Goal: Information Seeking & Learning: Check status

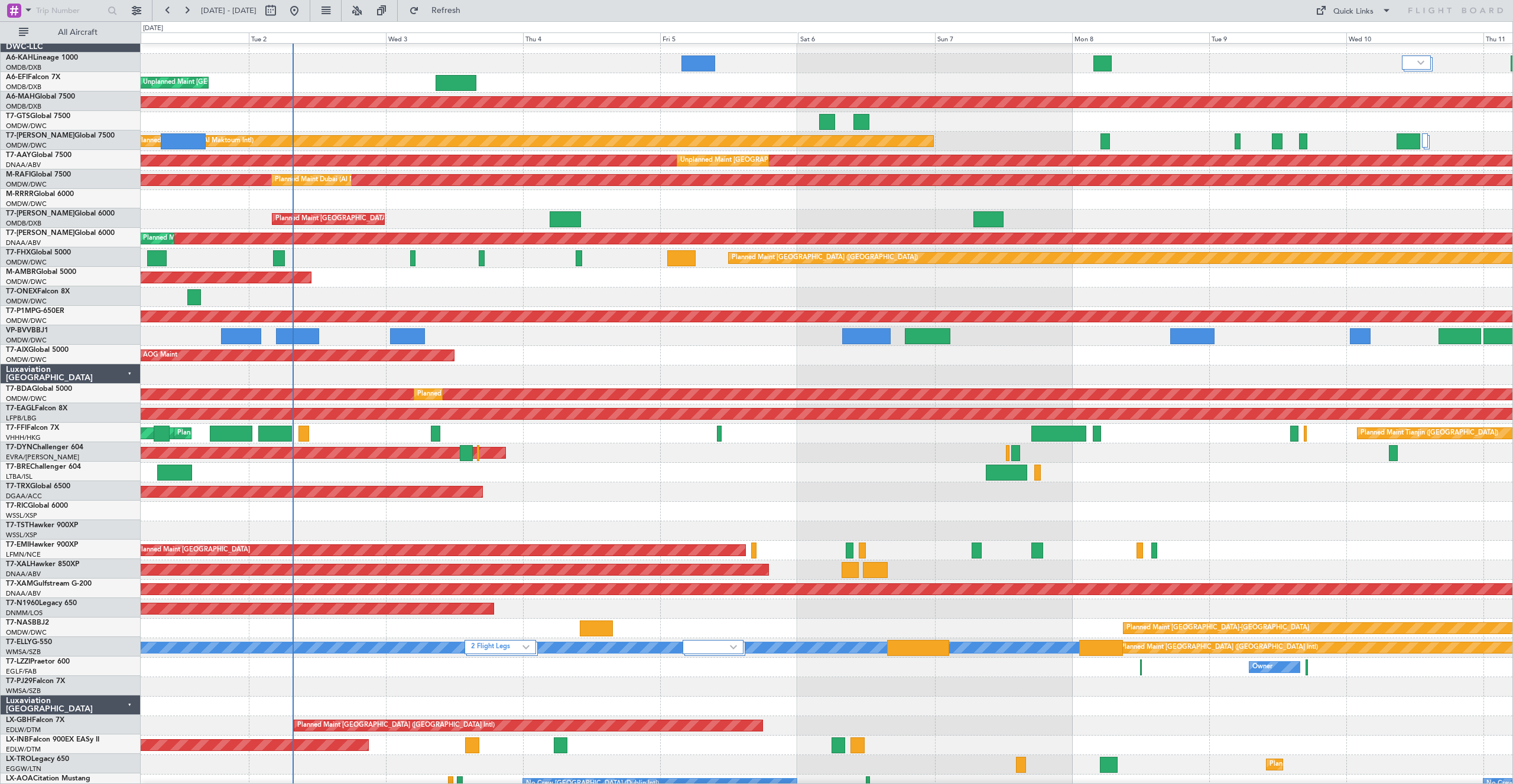
scroll to position [10, 0]
click at [907, 516] on div at bounding box center [825, 512] width 1371 height 20
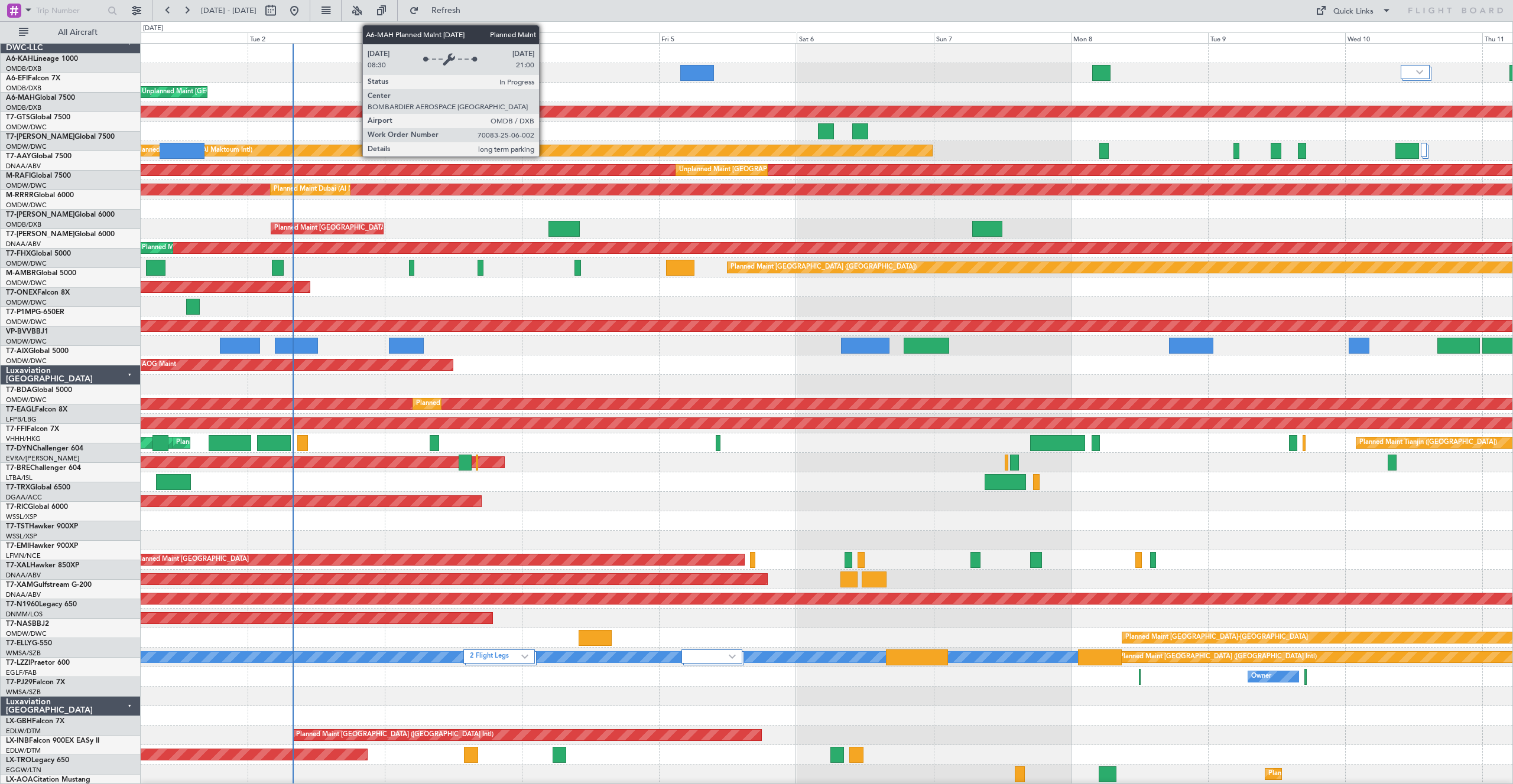
scroll to position [0, 0]
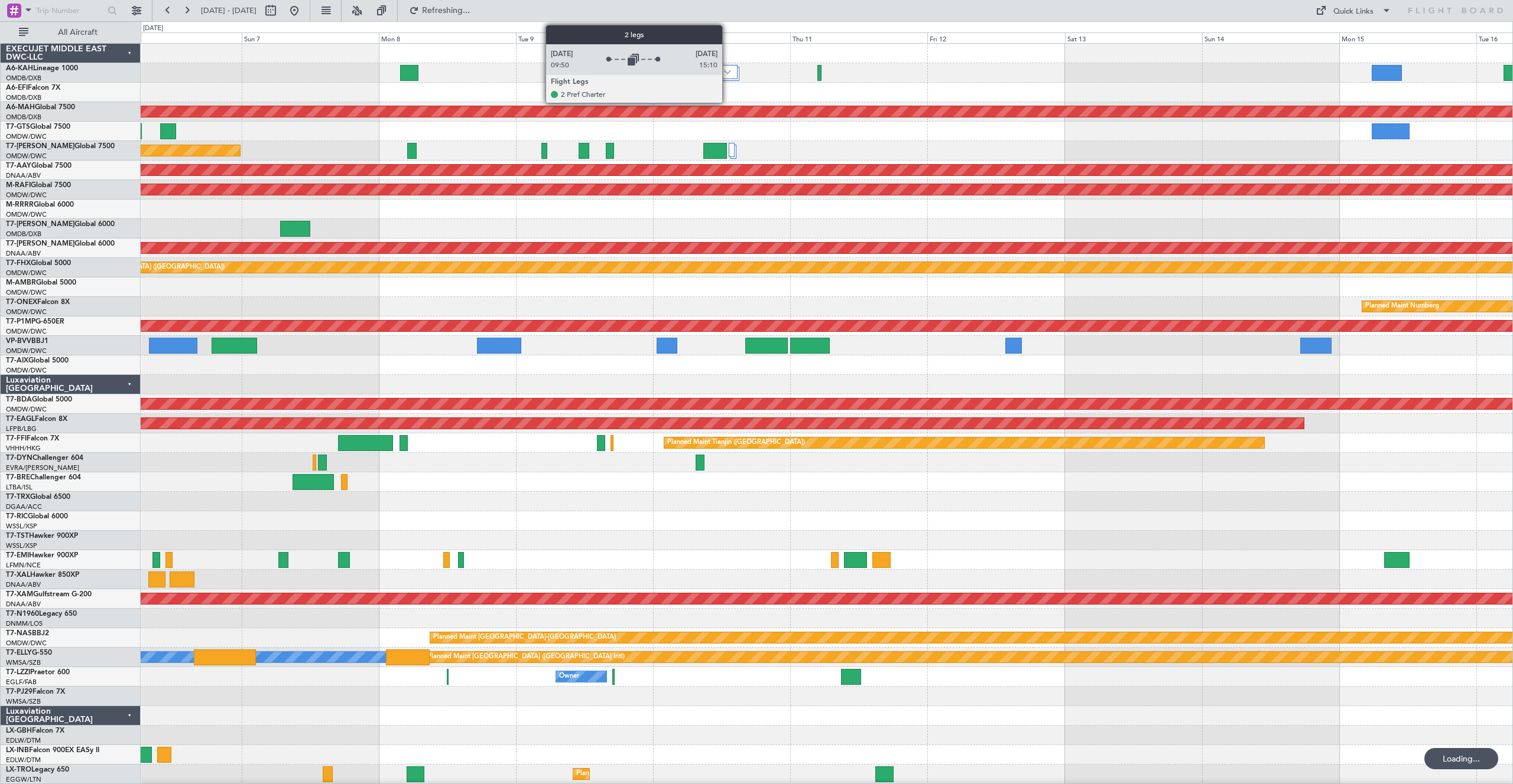
click at [728, 72] on img at bounding box center [728, 72] width 7 height 4
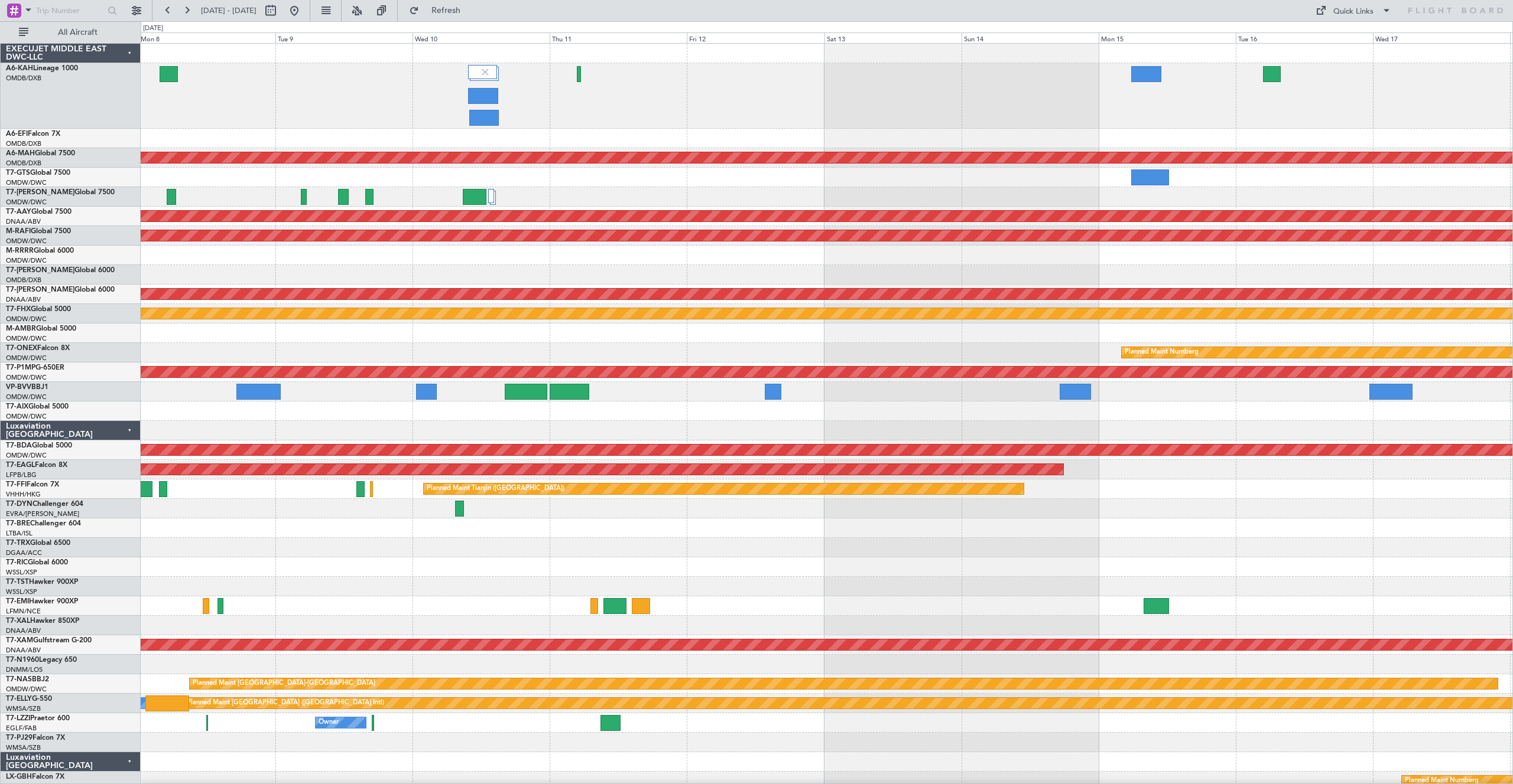
click at [954, 90] on div at bounding box center [825, 96] width 1371 height 66
